Goal: Information Seeking & Learning: Learn about a topic

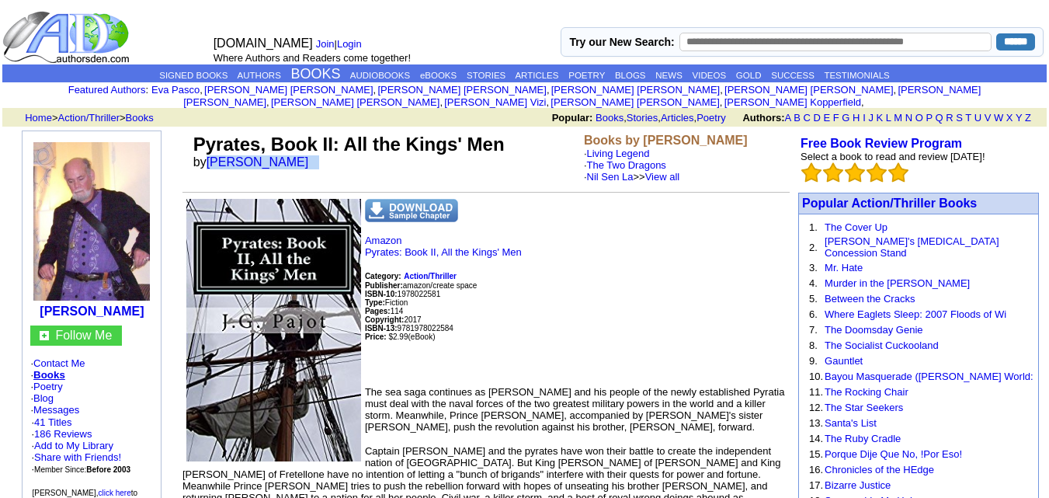
drag, startPoint x: 304, startPoint y: 146, endPoint x: 211, endPoint y: 162, distance: 94.6
click at [211, 162] on td "Pyrates, Book II: All the Kings' Men by J. G. Pajot" at bounding box center [385, 157] width 391 height 55
copy font "J. G. Pajot"
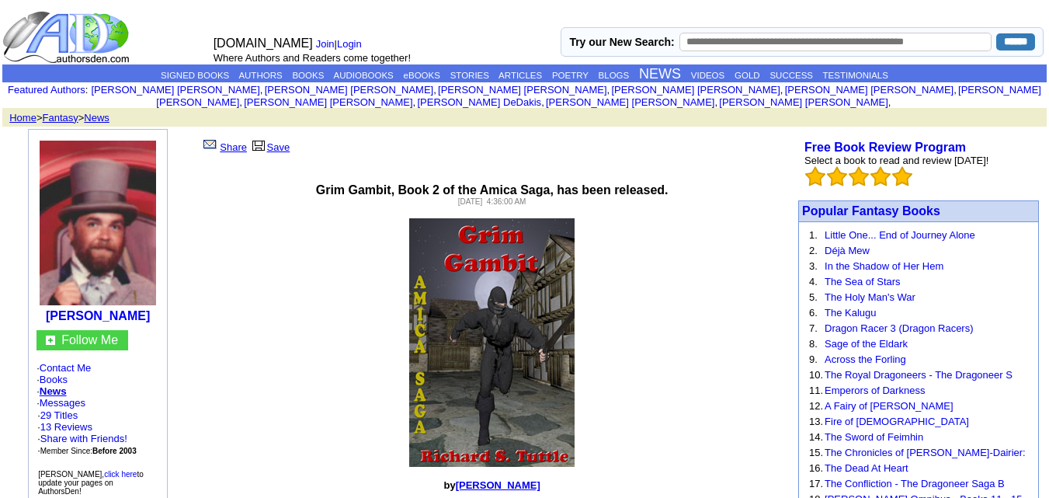
drag, startPoint x: 162, startPoint y: 301, endPoint x: 43, endPoint y: 304, distance: 118.9
click at [43, 304] on td "[PERSON_NAME]" at bounding box center [98, 230] width 130 height 193
copy b "Richard S. Tuttle"
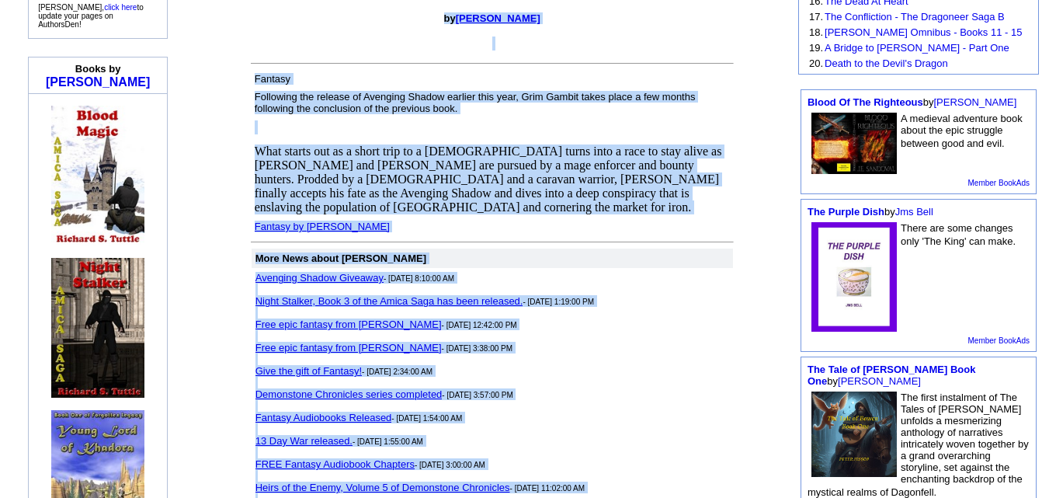
scroll to position [603, 0]
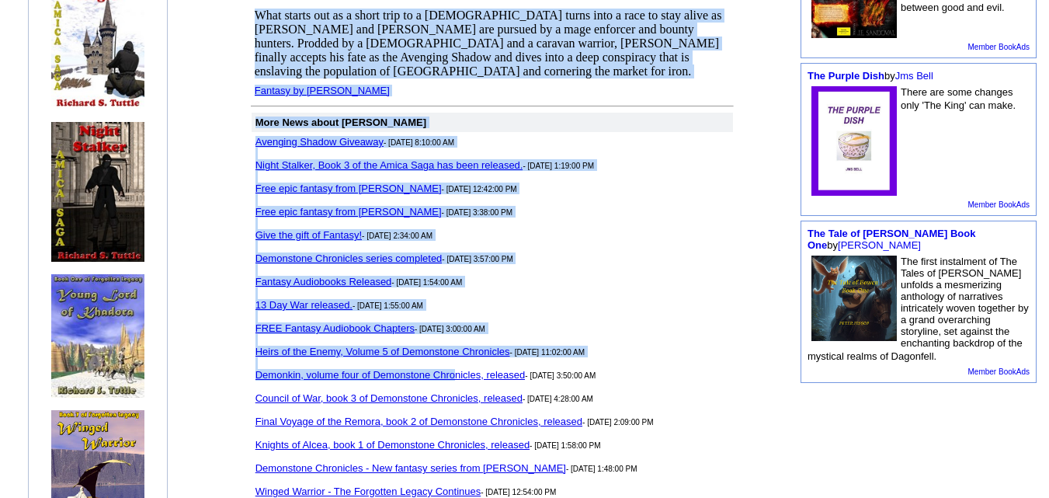
drag, startPoint x: 277, startPoint y: 110, endPoint x: 512, endPoint y: 66, distance: 238.7
click at [512, 66] on center "Grim Gambit, Book 2 of the Amica Saga, has been released. Saturday, June 29, 20…" at bounding box center [492, 103] width 602 height 1098
copy center "Grim Gambit, Book 2 of the Amica Saga, has been released. Saturday, June 29, 20…"
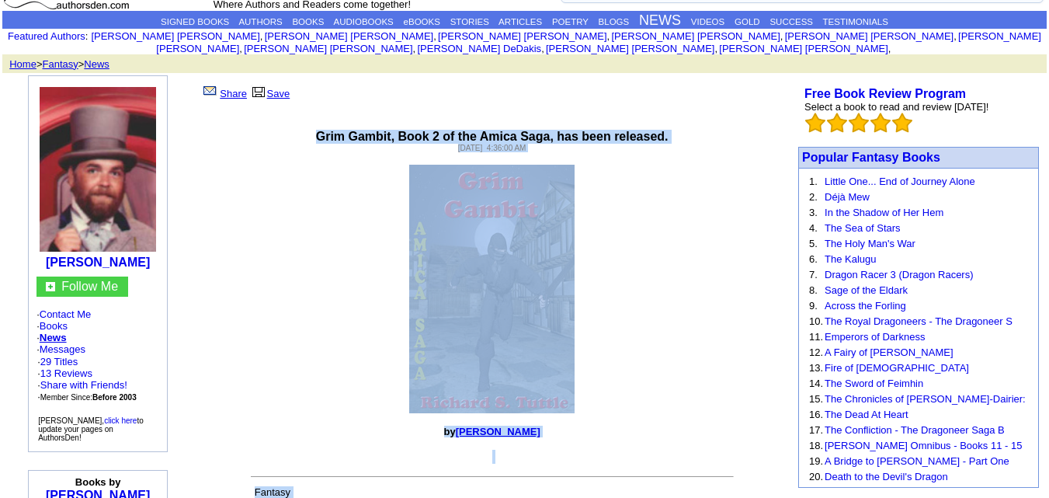
scroll to position [0, 0]
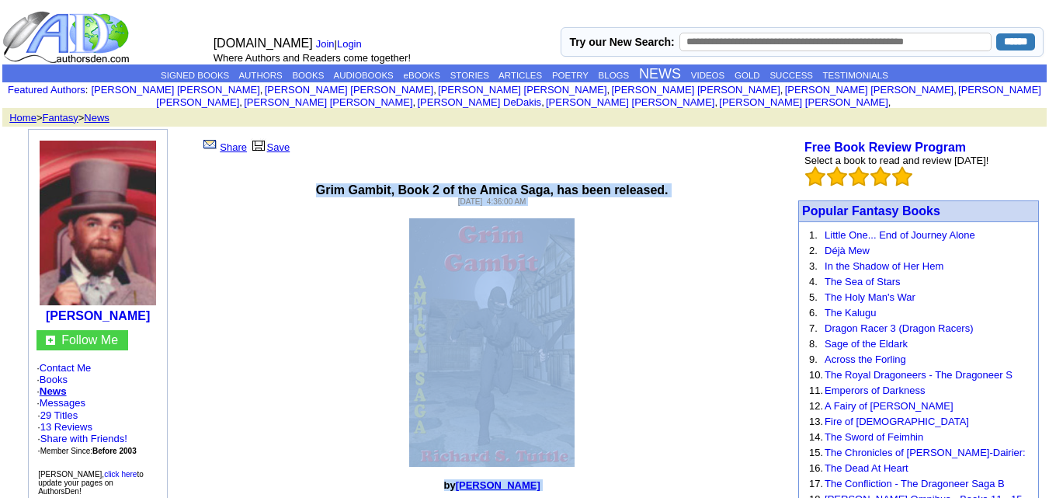
copy center "Grim Gambit, Book 2 of the Amica Saga, has been released. Saturday, June 29, 20…"
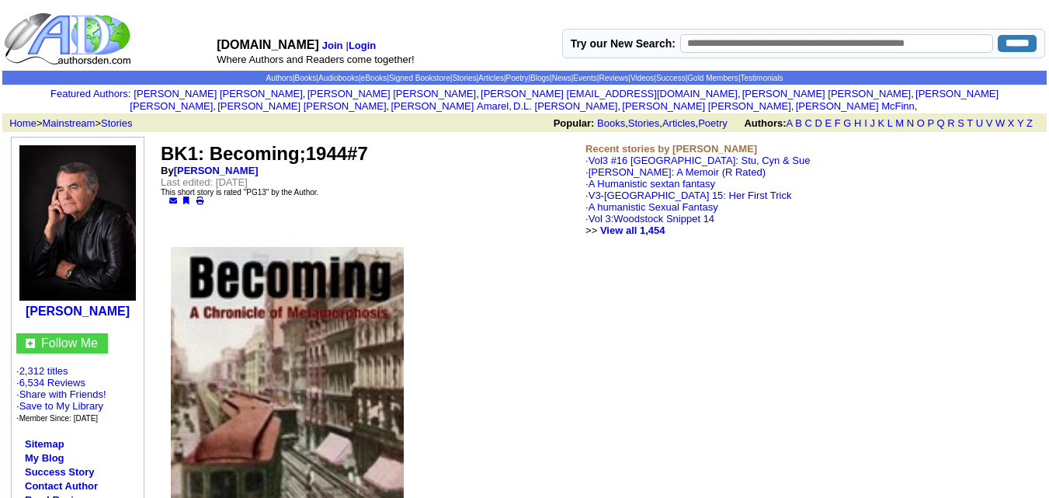
drag, startPoint x: 141, startPoint y: 304, endPoint x: 17, endPoint y: 305, distance: 124.3
copy b "Mark M Lichterman"
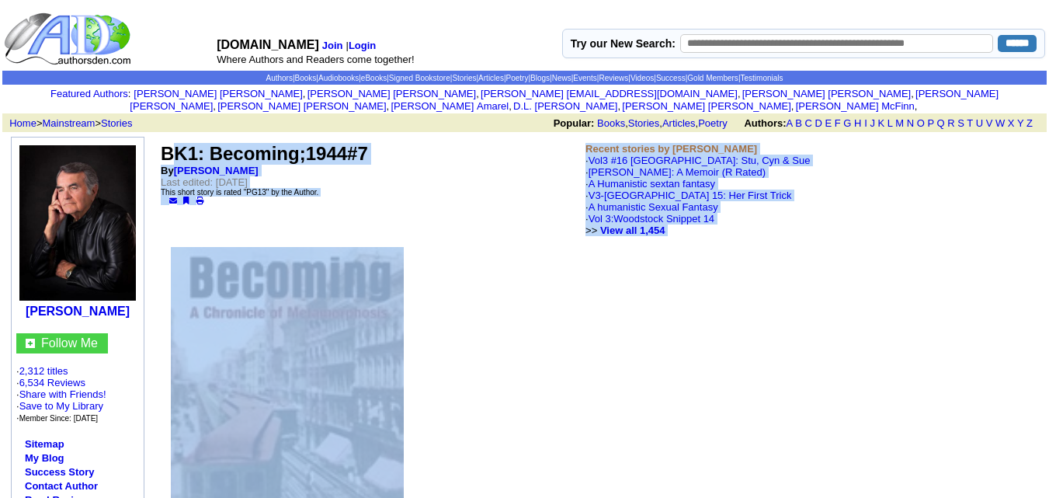
drag, startPoint x: 168, startPoint y: 135, endPoint x: 299, endPoint y: 294, distance: 206.4
click at [382, 193] on td "BK1: Becoming;1944#7 By Mark M Lichterman Last edited: Saturday, August 15, 202…" at bounding box center [370, 189] width 425 height 99
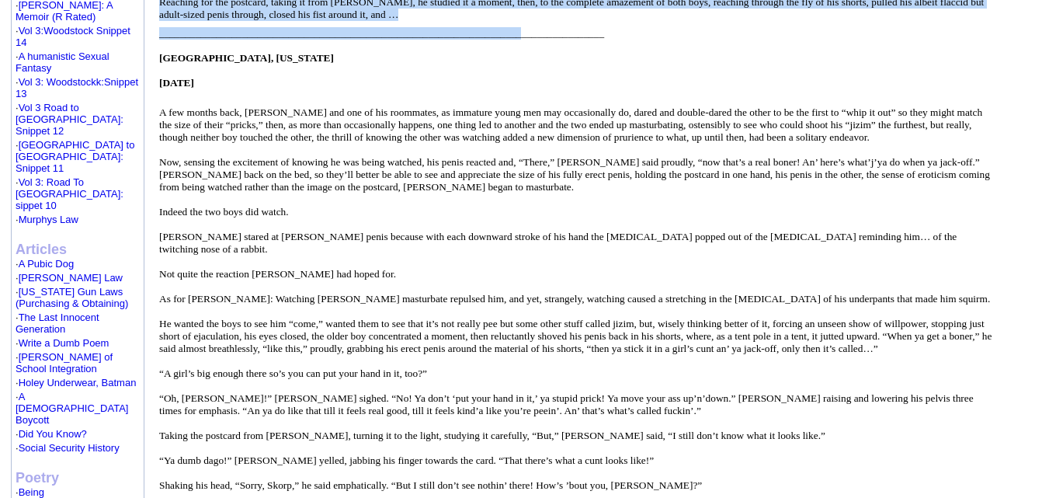
scroll to position [699, 0]
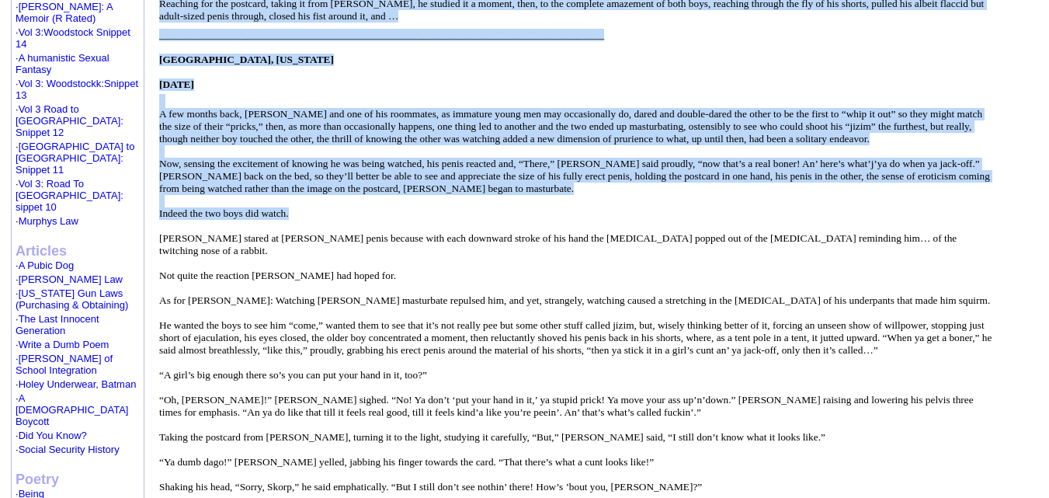
drag, startPoint x: 164, startPoint y: 134, endPoint x: 520, endPoint y: 200, distance: 362.7
copy td "BK1: Becoming;1944#7 By Mark M Lichterman Last edited: Saturday, August 15, 202…"
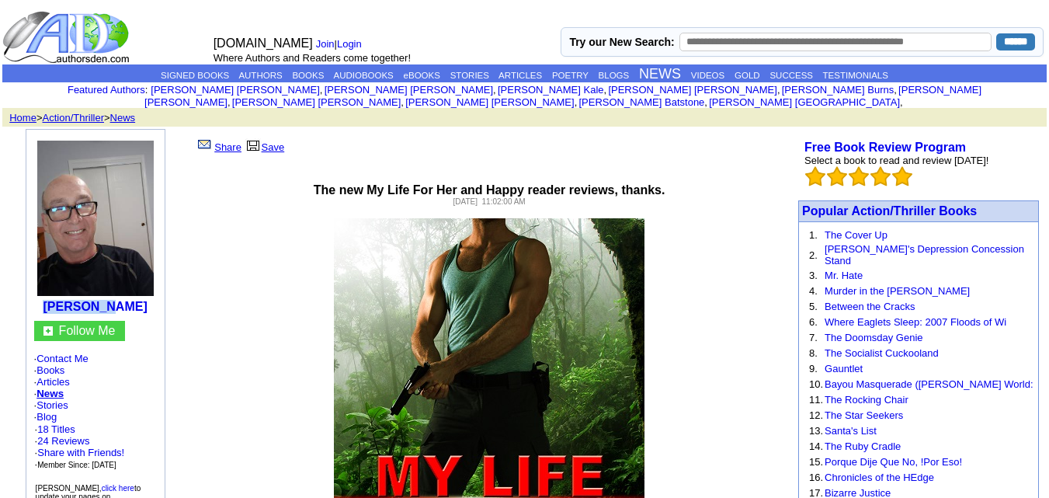
drag, startPoint x: 144, startPoint y: 301, endPoint x: 65, endPoint y: 295, distance: 79.5
click at [65, 294] on td "[PERSON_NAME]" at bounding box center [95, 225] width 130 height 183
click at [37, 298] on td "[PERSON_NAME]" at bounding box center [95, 225] width 130 height 183
drag, startPoint x: 144, startPoint y: 305, endPoint x: 64, endPoint y: 290, distance: 81.5
click at [64, 290] on td "[PERSON_NAME]" at bounding box center [95, 225] width 130 height 183
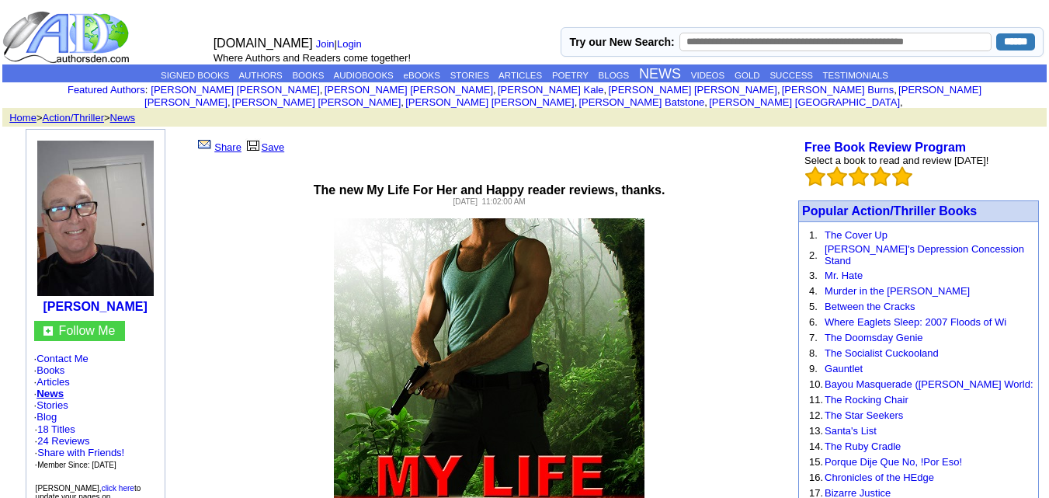
copy b "[PERSON_NAME]"
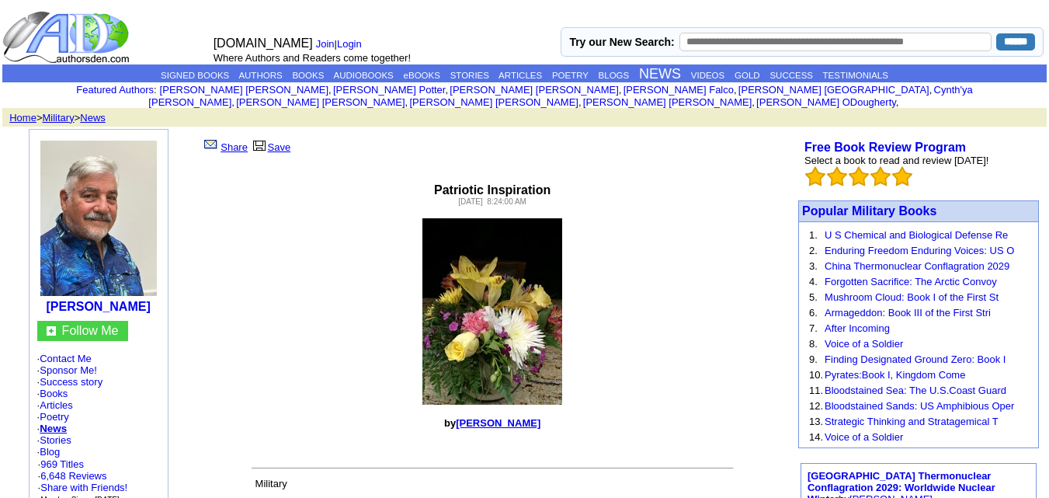
drag, startPoint x: 137, startPoint y: 313, endPoint x: 53, endPoint y: 297, distance: 86.2
click at [53, 297] on td "John Michael Domino" at bounding box center [98, 225] width 130 height 183
copy b "John Michael Domino"
click at [330, 221] on p at bounding box center [492, 311] width 601 height 186
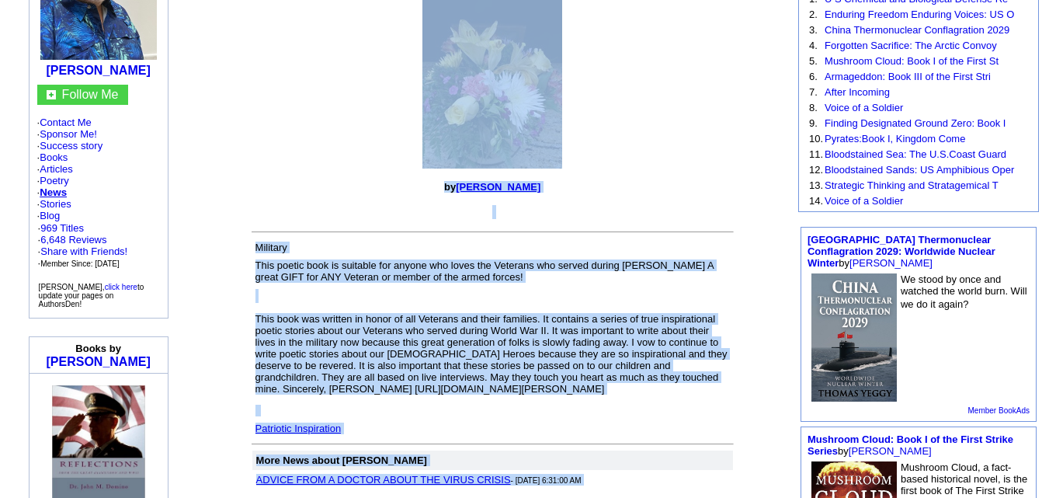
scroll to position [311, 0]
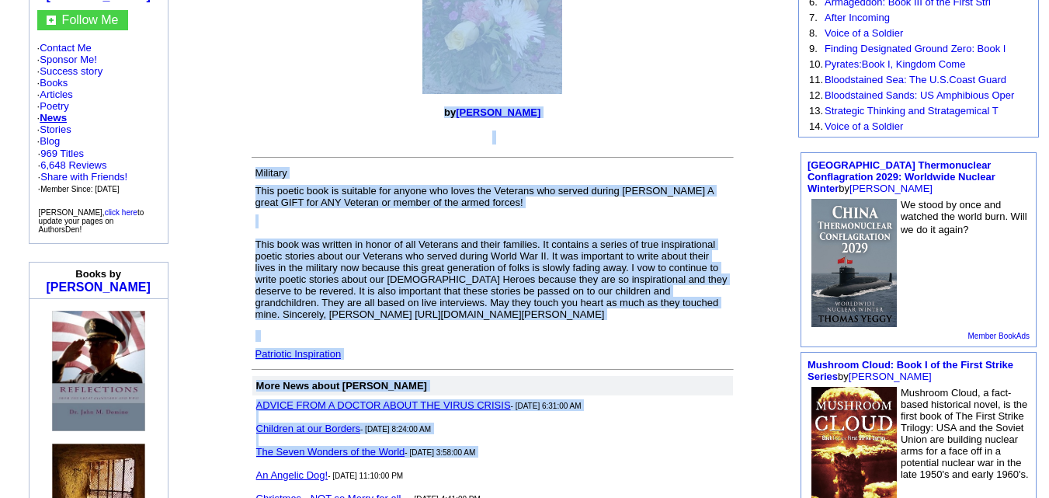
drag, startPoint x: 198, startPoint y: 127, endPoint x: 492, endPoint y: 446, distance: 433.2
click at [492, 446] on td "Share Save Patriotic Inspiration Thursday, February 26, 2015 8:24:00 AM by John…" at bounding box center [492, 466] width 601 height 1296
copy td "Share Save Patriotic Inspiration Thursday, February 26, 2015 8:24:00 AM by John…"
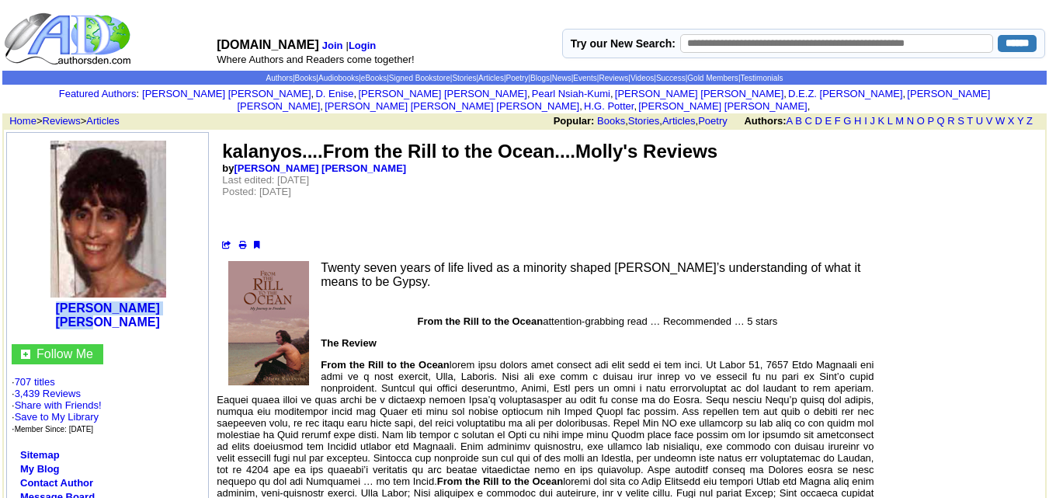
drag, startPoint x: 153, startPoint y: 298, endPoint x: 25, endPoint y: 299, distance: 128.2
click at [25, 299] on center "m j . hollingshead" at bounding box center [107, 233] width 193 height 193
copy b "m j . hollingshead"
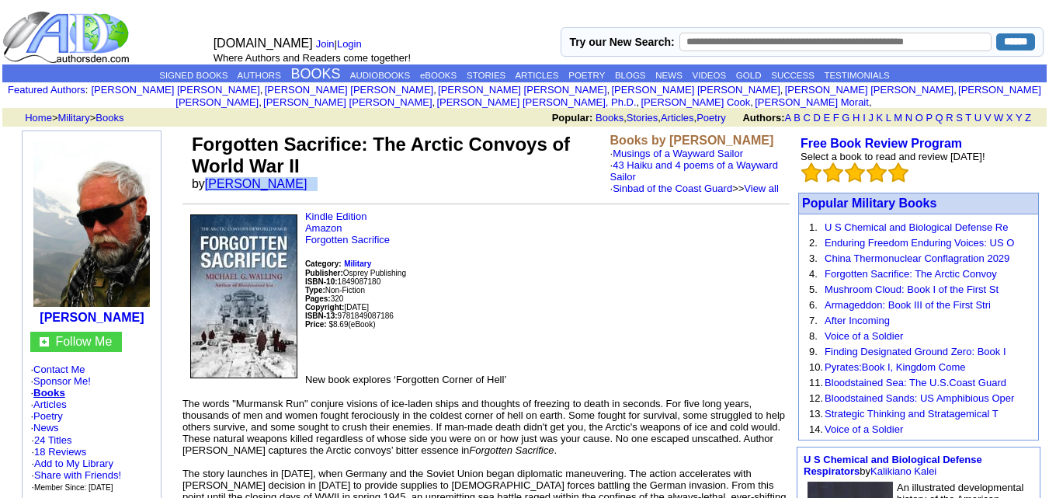
drag, startPoint x: 318, startPoint y: 172, endPoint x: 211, endPoint y: 170, distance: 107.2
click at [211, 177] on font "by Michael G Walling" at bounding box center [255, 183] width 126 height 13
copy font "Michael G Walling"
click at [381, 188] on td "Forgotten Sacrifice: The Arctic Convoys of World War II by Michael G Walling" at bounding box center [398, 163] width 419 height 67
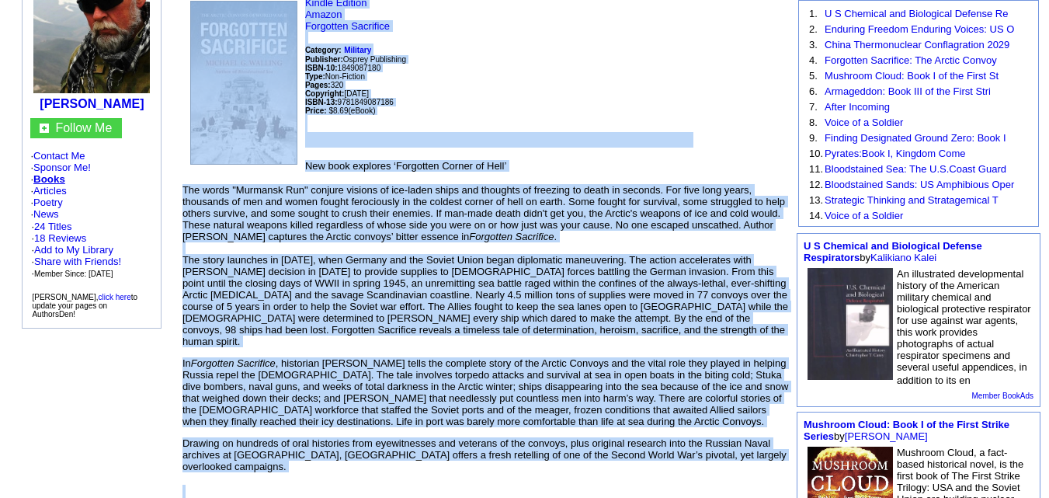
scroll to position [608, 0]
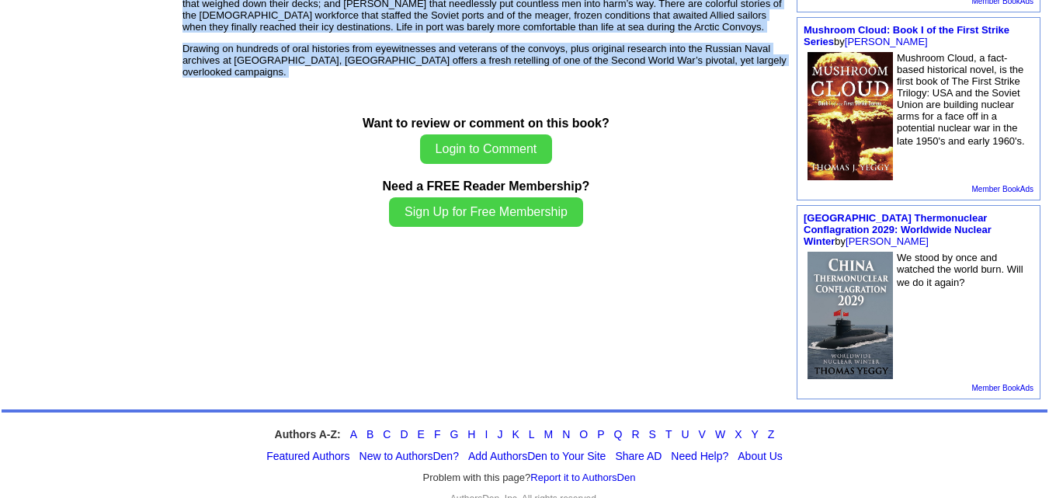
drag, startPoint x: 189, startPoint y: 124, endPoint x: 670, endPoint y: 63, distance: 484.7
copy td "Forgotten Sacrifice: The Arctic Convoys of World War II by Michael G Walling Bo…"
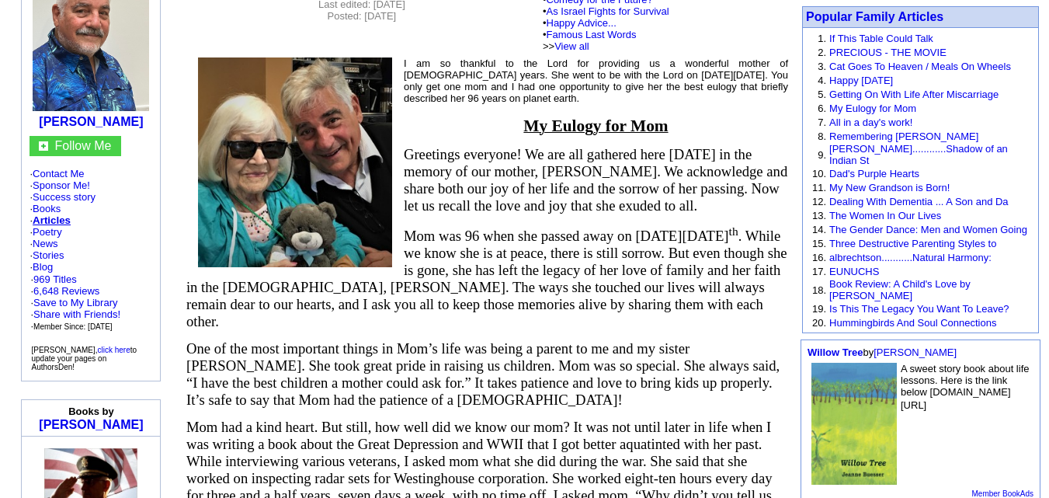
scroll to position [86, 0]
